Goal: Find specific page/section: Find specific page/section

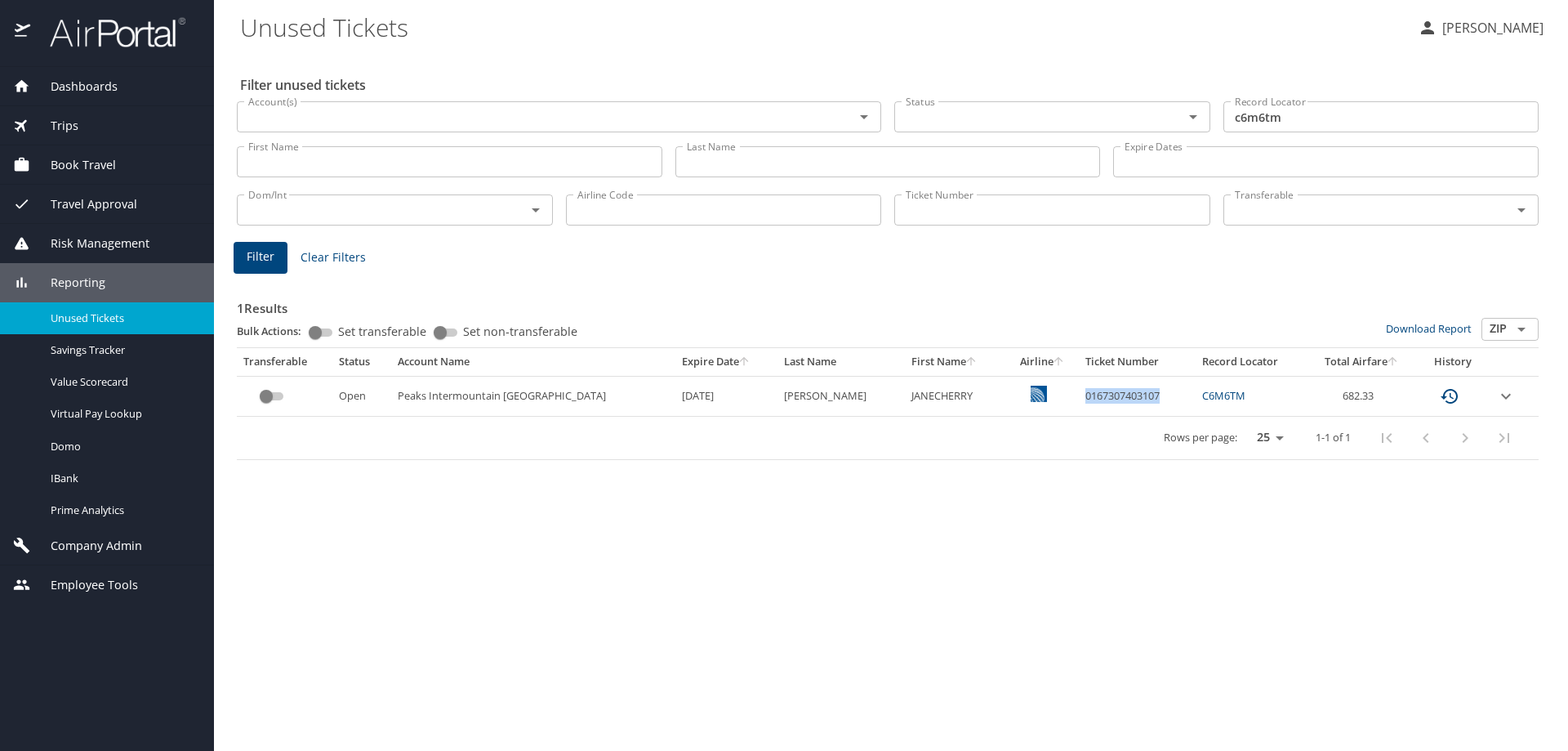
click at [92, 86] on span "Dashboards" at bounding box center [74, 86] width 88 height 18
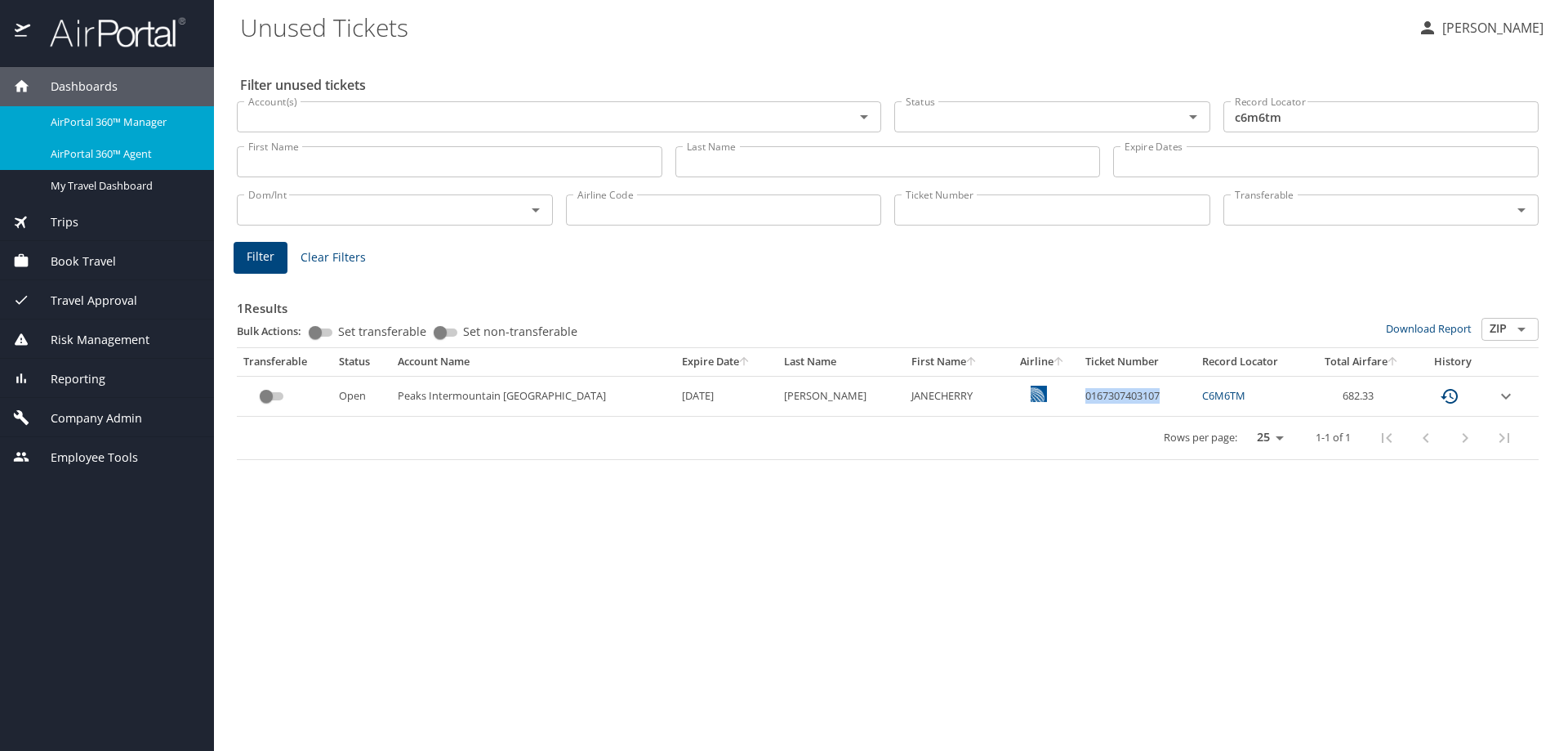
click at [114, 160] on span "AirPortal 360™ Agent" at bounding box center [122, 154] width 144 height 16
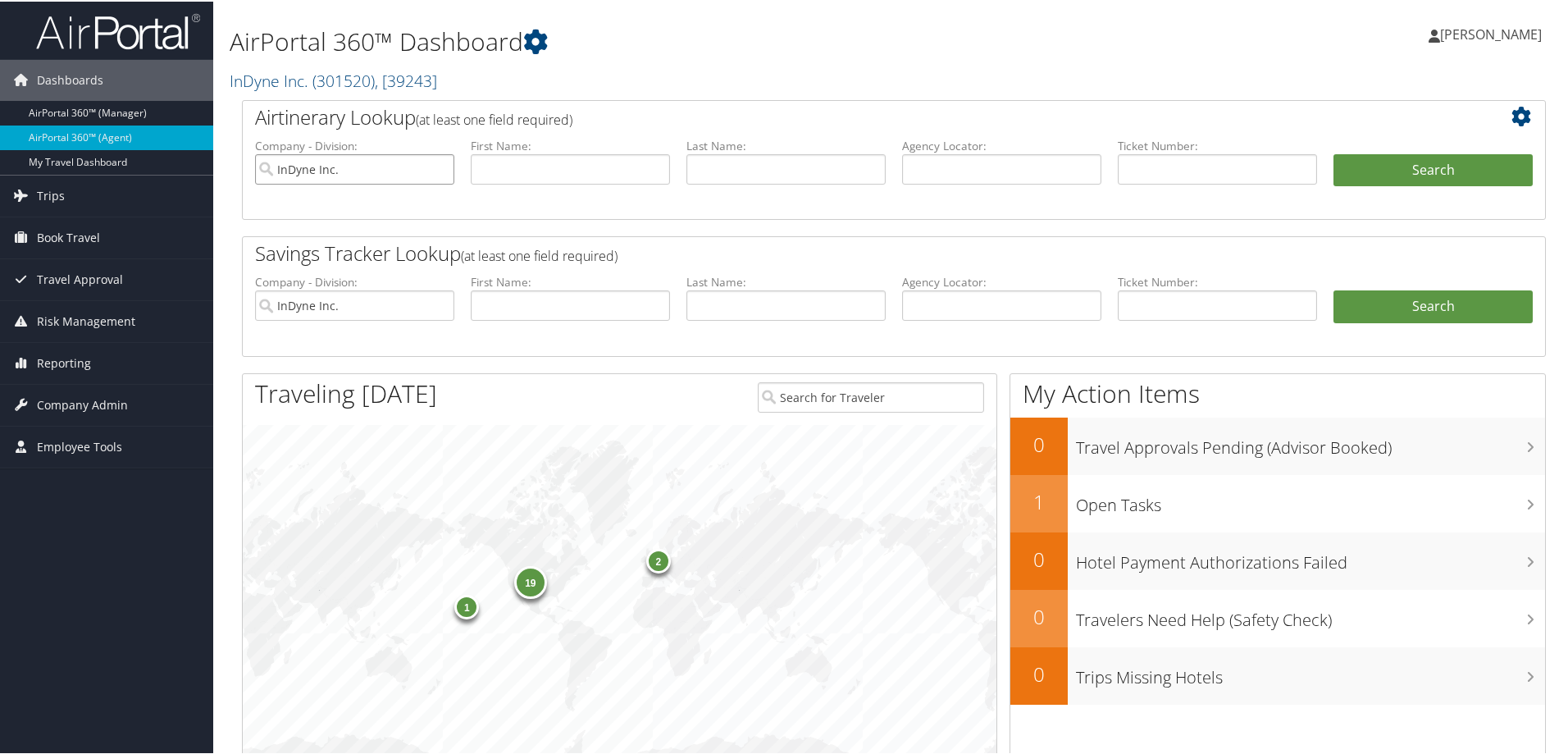
click at [438, 166] on input "InDyne Inc." at bounding box center [354, 167] width 199 height 30
click at [753, 165] on input "text" at bounding box center [786, 167] width 199 height 30
type input "[PERSON_NAME]"
click at [625, 169] on input "text" at bounding box center [570, 167] width 199 height 30
type input "[PERSON_NAME]"
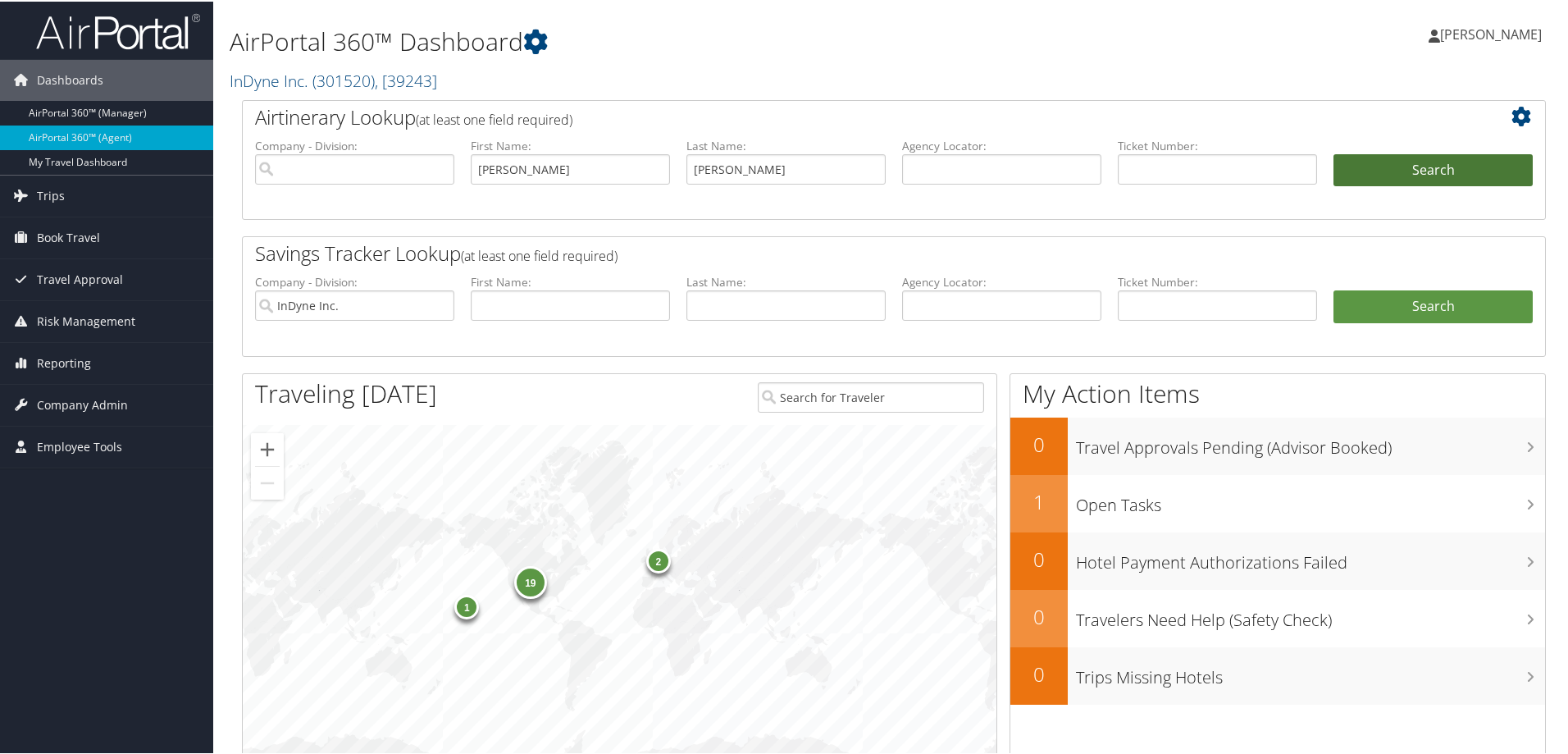
click at [1385, 177] on button "Search" at bounding box center [1433, 169] width 199 height 33
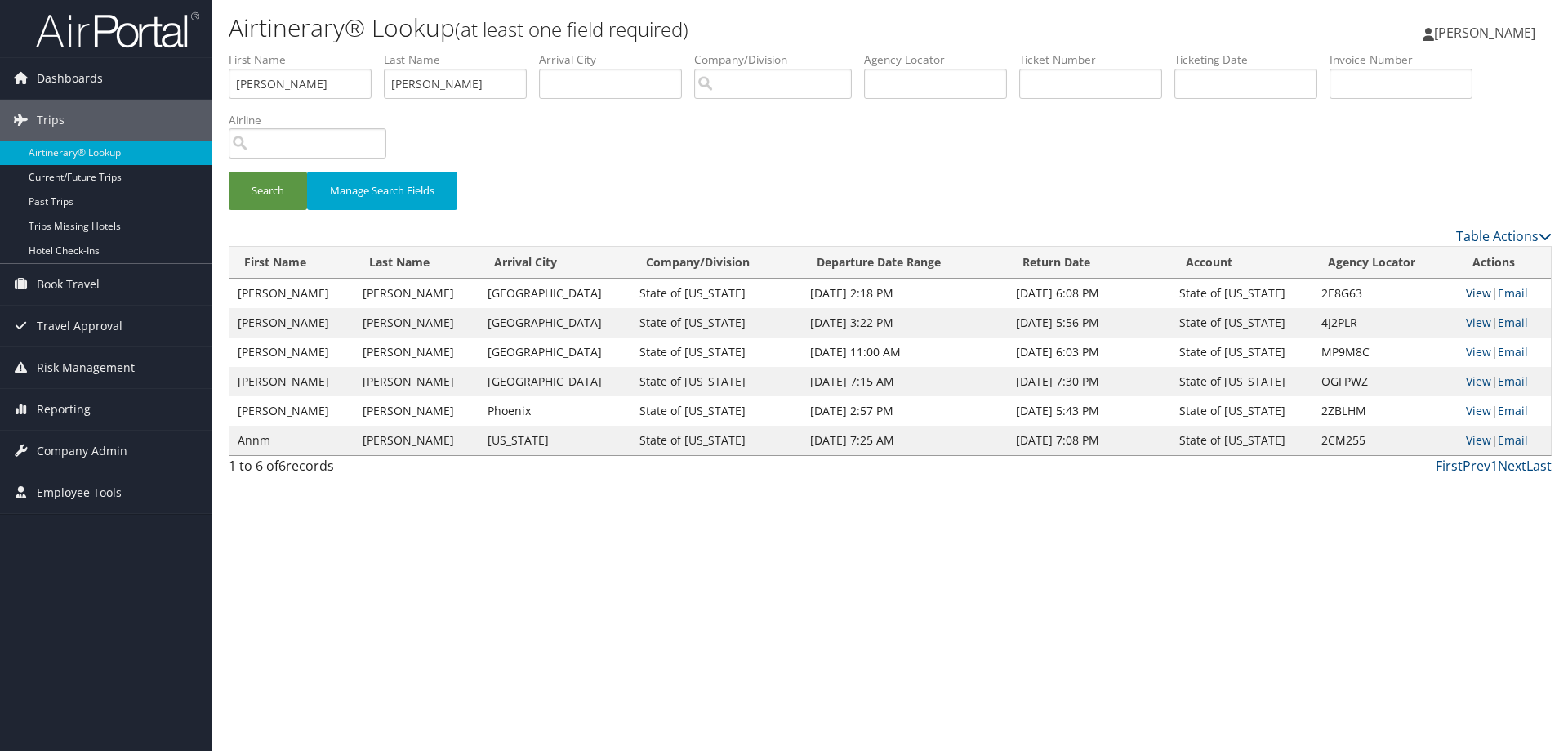
click at [1474, 292] on link "View" at bounding box center [1478, 293] width 25 height 16
